Goal: Task Accomplishment & Management: Manage account settings

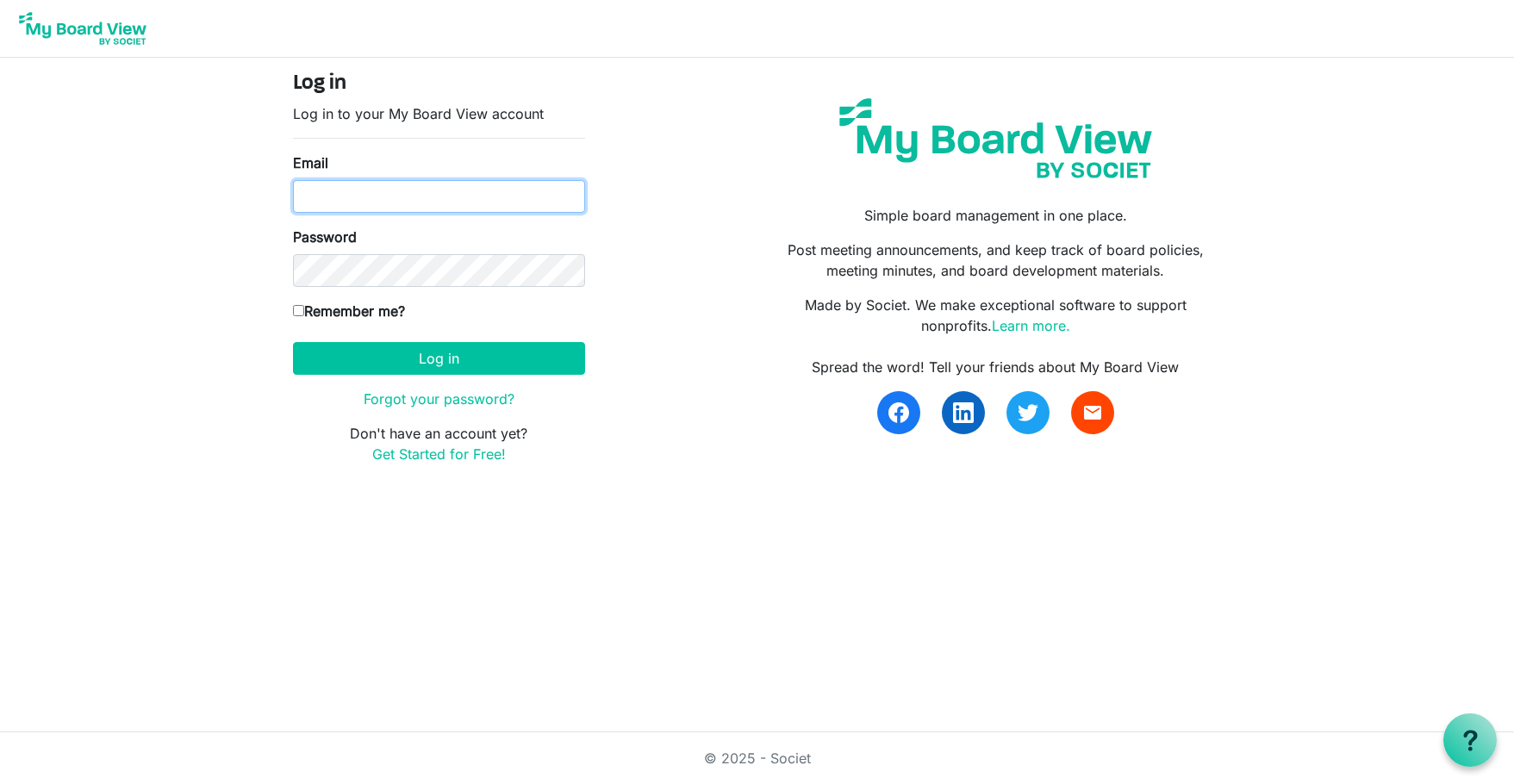
click at [404, 196] on input "Email" at bounding box center [439, 196] width 292 height 32
type input "[EMAIL_ADDRESS][DOMAIN_NAME]"
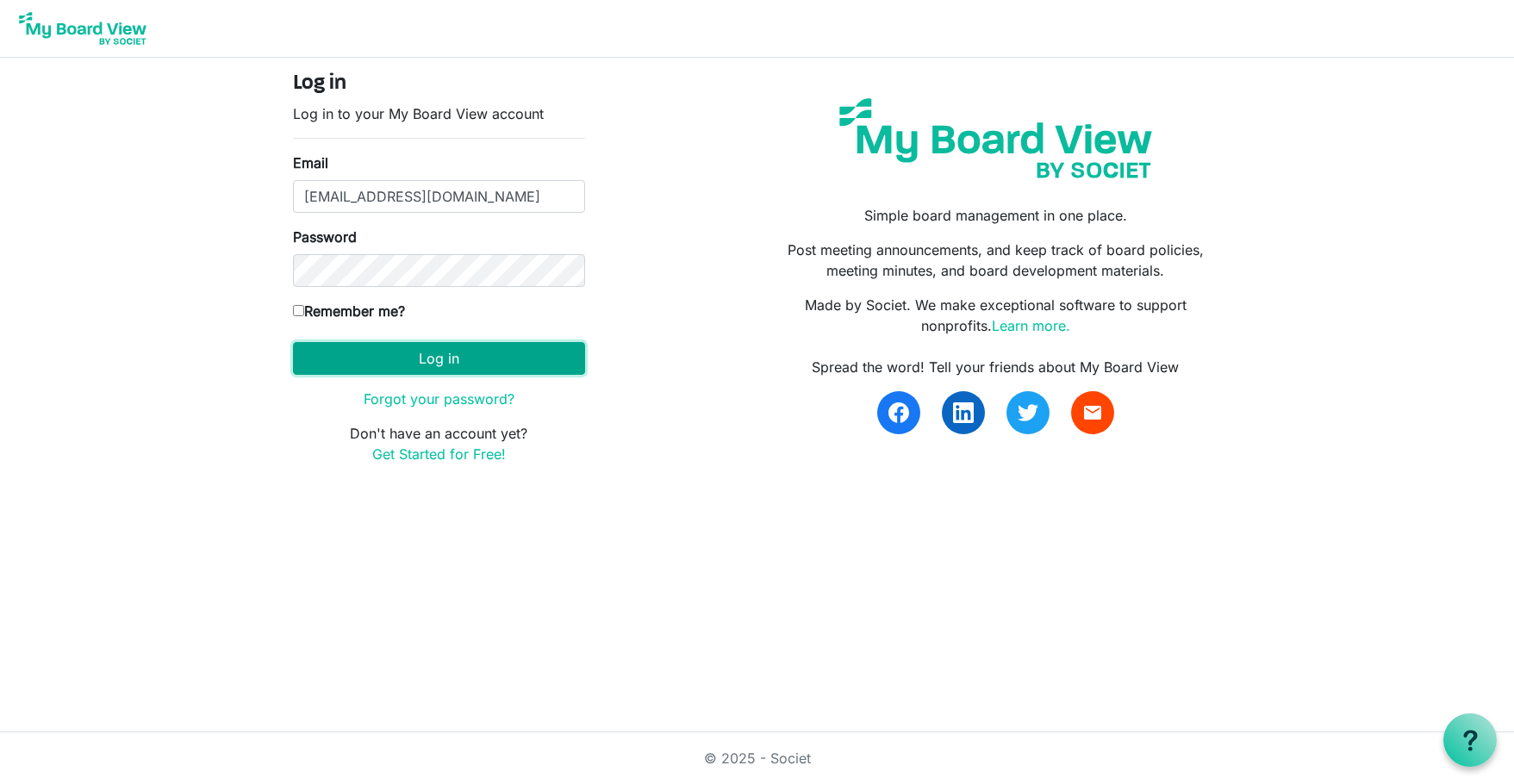
click at [416, 359] on button "Log in" at bounding box center [439, 359] width 292 height 32
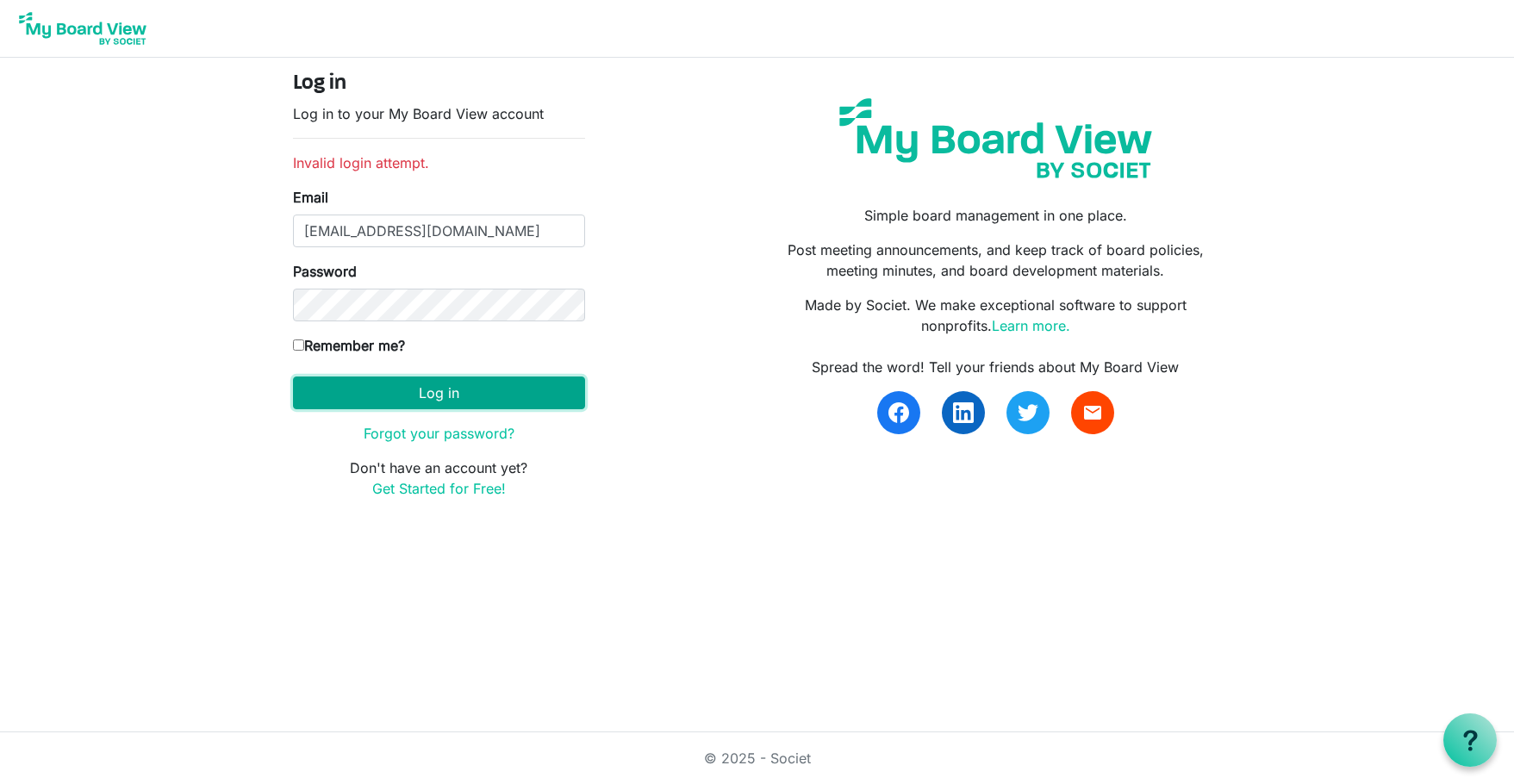
click at [448, 389] on button "Log in" at bounding box center [439, 393] width 292 height 32
click at [433, 432] on link "Forgot your password?" at bounding box center [438, 433] width 150 height 17
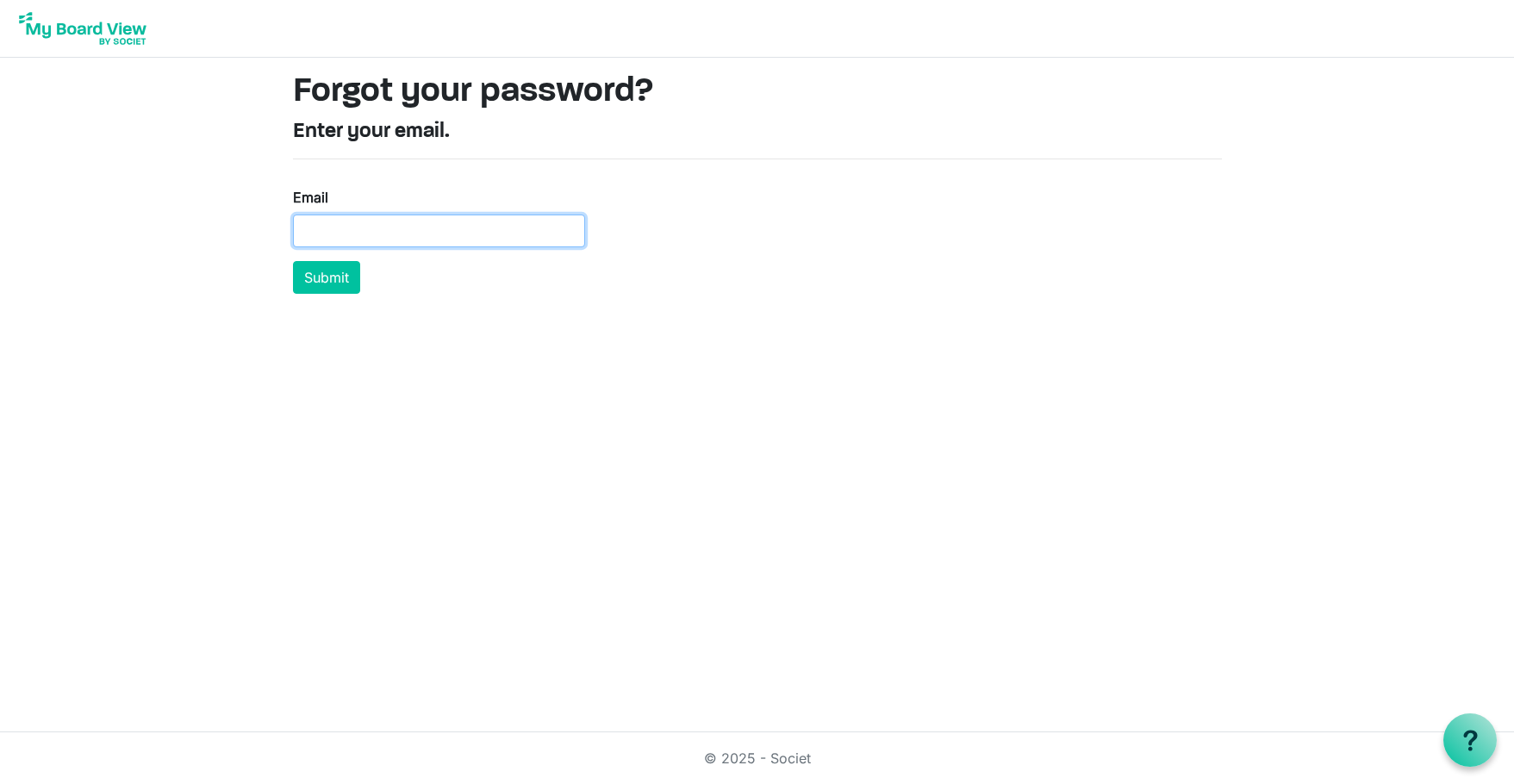
click at [320, 220] on input "Email" at bounding box center [439, 231] width 292 height 32
type input "[EMAIL_ADDRESS][DOMAIN_NAME]"
click at [333, 277] on button "Submit" at bounding box center [326, 278] width 68 height 32
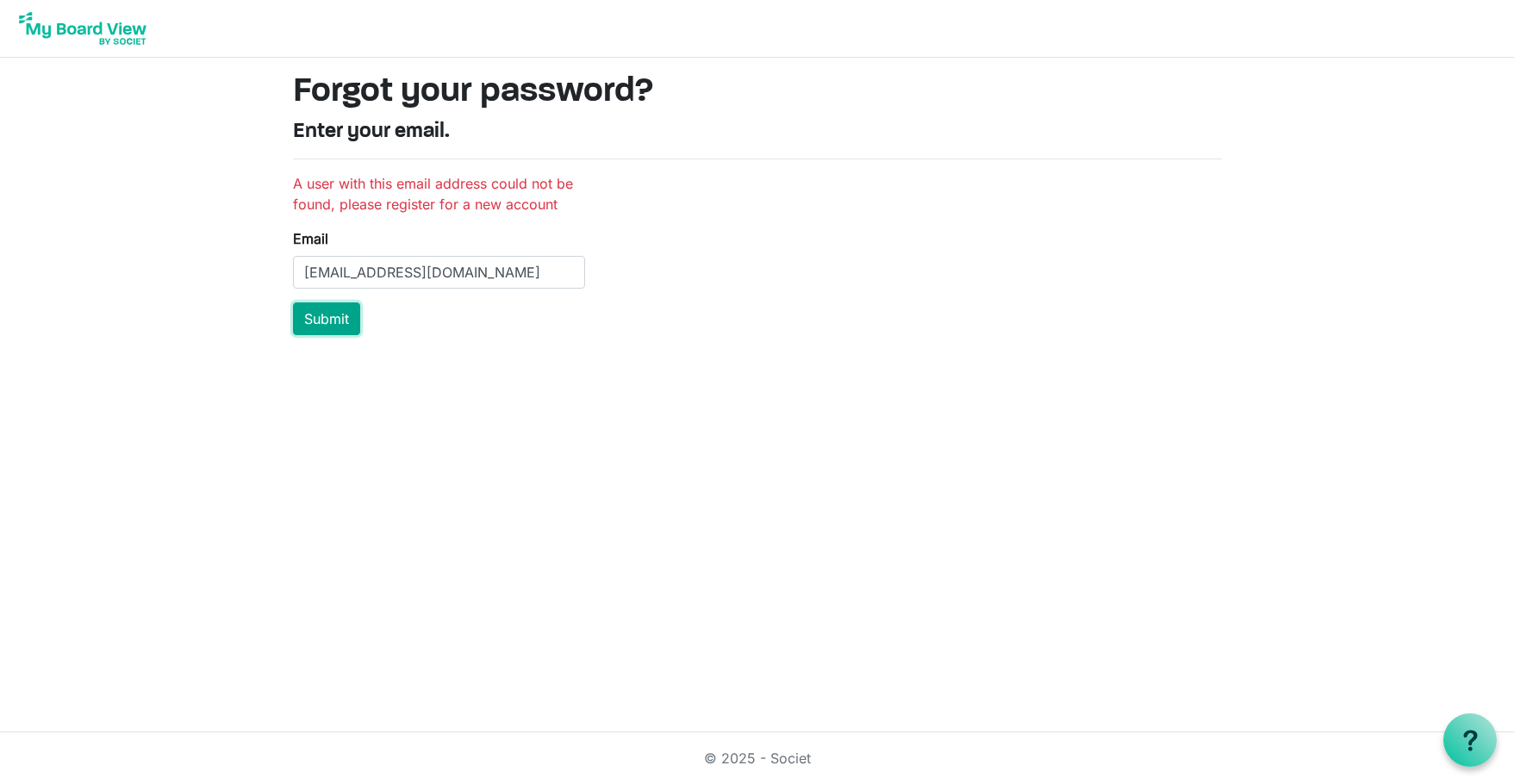
click at [325, 311] on button "Submit" at bounding box center [326, 319] width 68 height 32
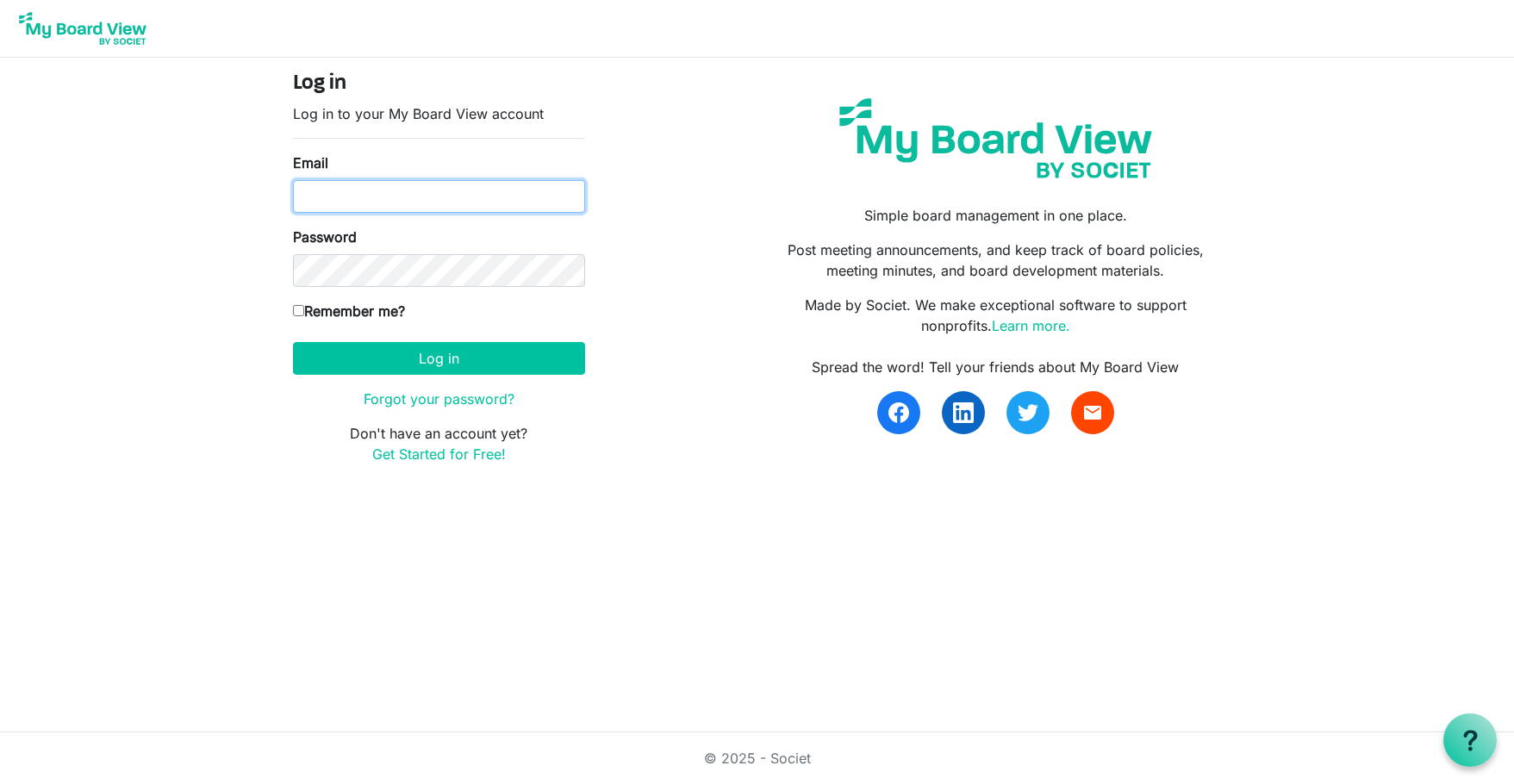
click at [369, 190] on input "Email" at bounding box center [439, 196] width 292 height 32
type input "[EMAIL_ADDRESS][DOMAIN_NAME]"
click at [467, 399] on link "Forgot your password?" at bounding box center [438, 398] width 150 height 17
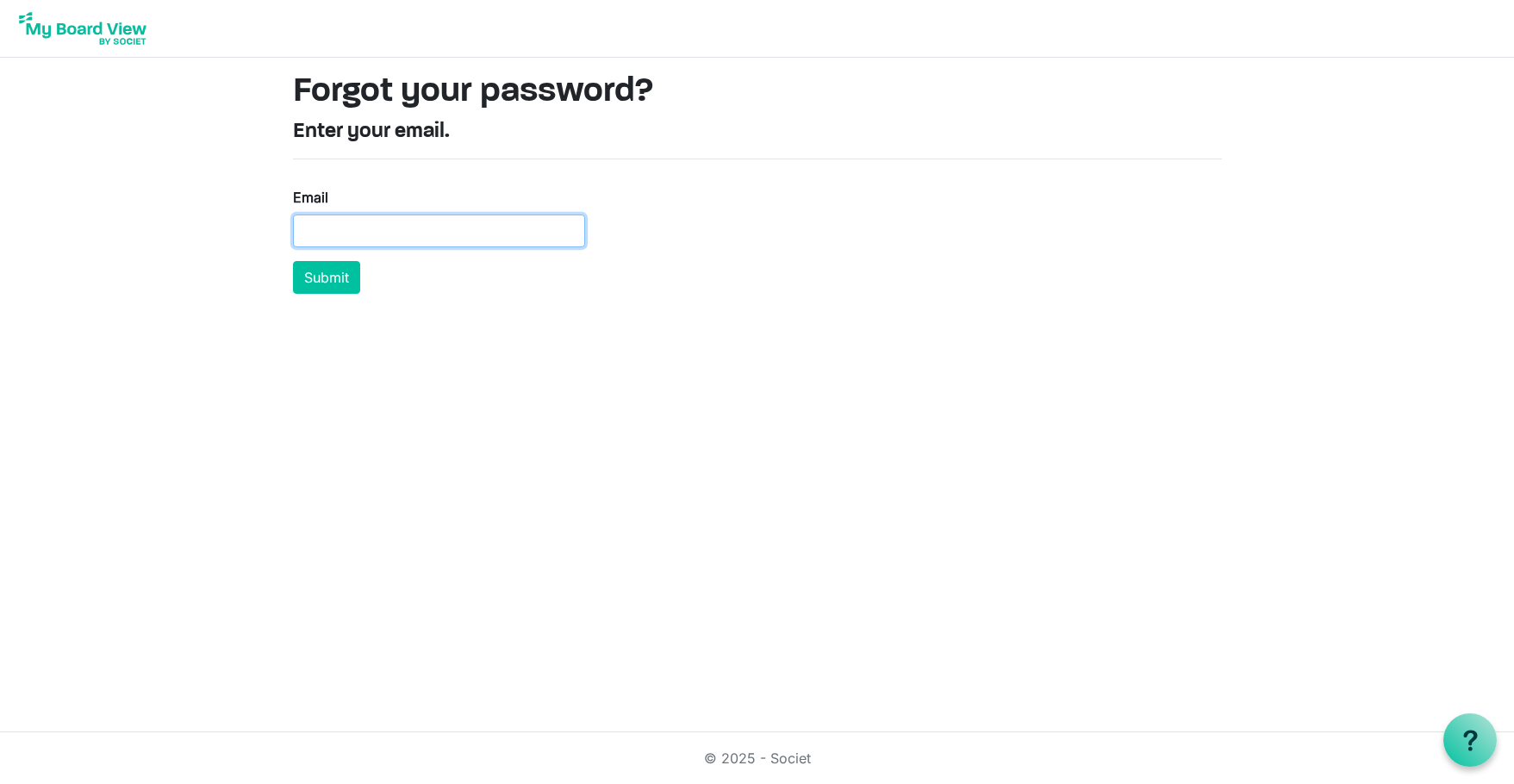
click at [351, 226] on input "Email" at bounding box center [439, 231] width 292 height 32
type input "[EMAIL_ADDRESS][DOMAIN_NAME]"
click at [343, 266] on button "Submit" at bounding box center [326, 278] width 68 height 32
